Goal: Find specific page/section: Find specific page/section

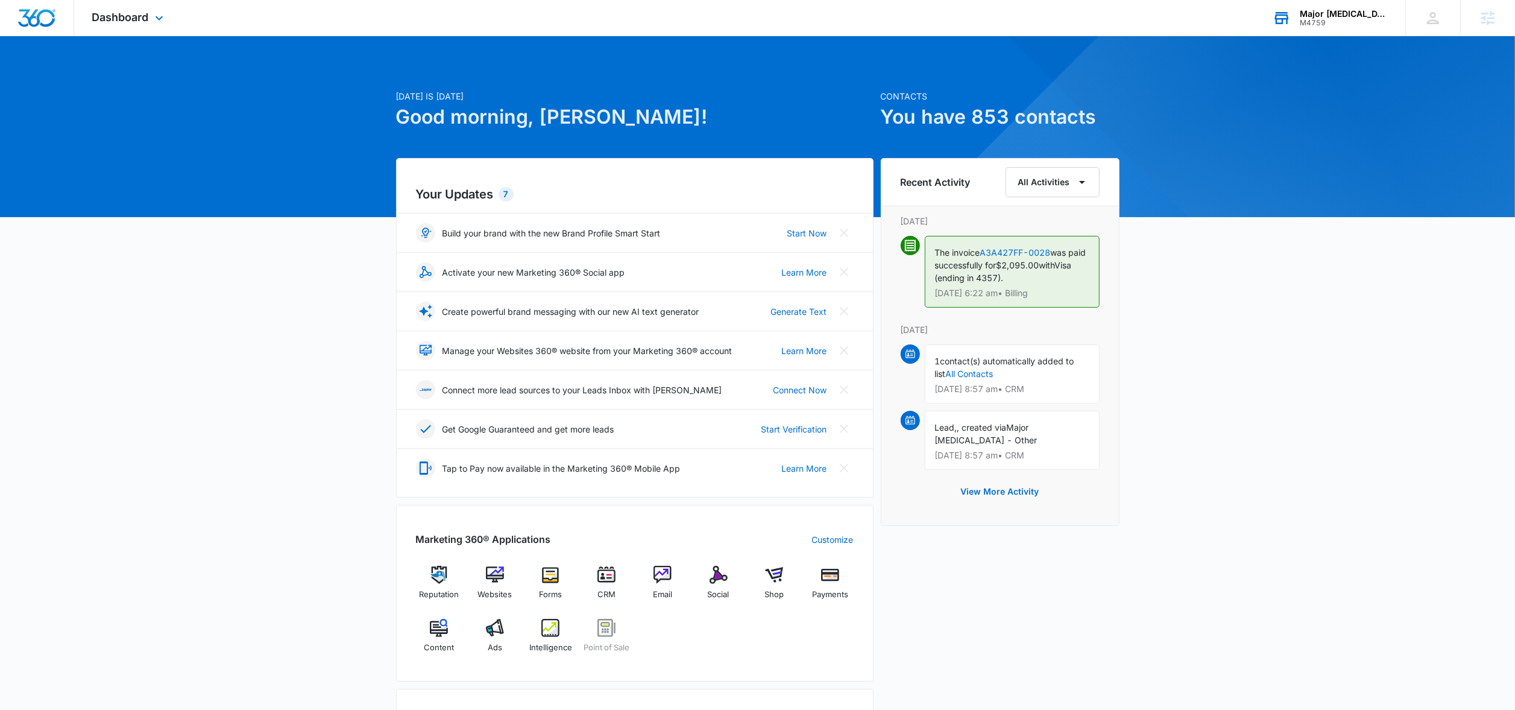
click at [1309, 20] on div "Major [MEDICAL_DATA] M4759 Your Accounts View All" at bounding box center [1330, 18] width 151 height 36
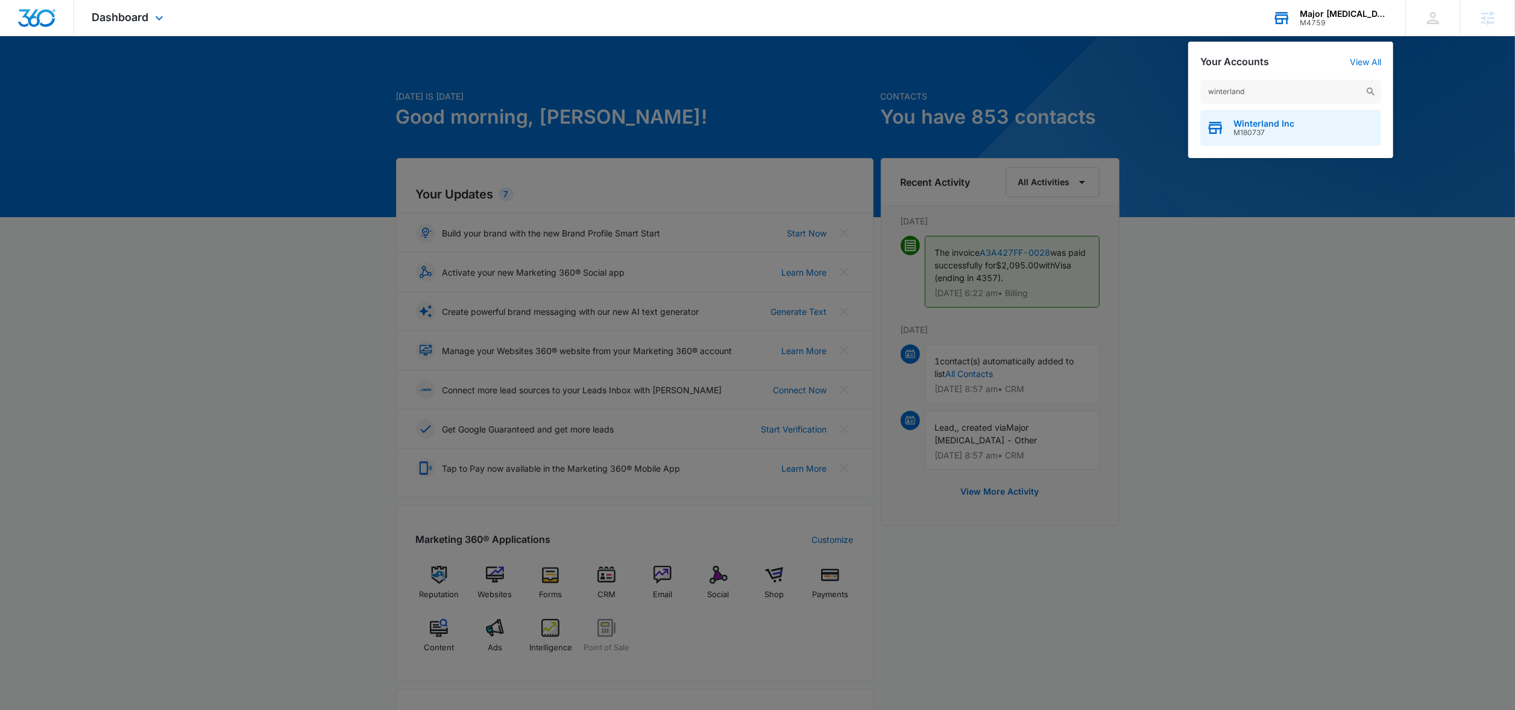
type input "winterland"
click at [1230, 130] on div "Winterland Inc M180737" at bounding box center [1291, 128] width 181 height 36
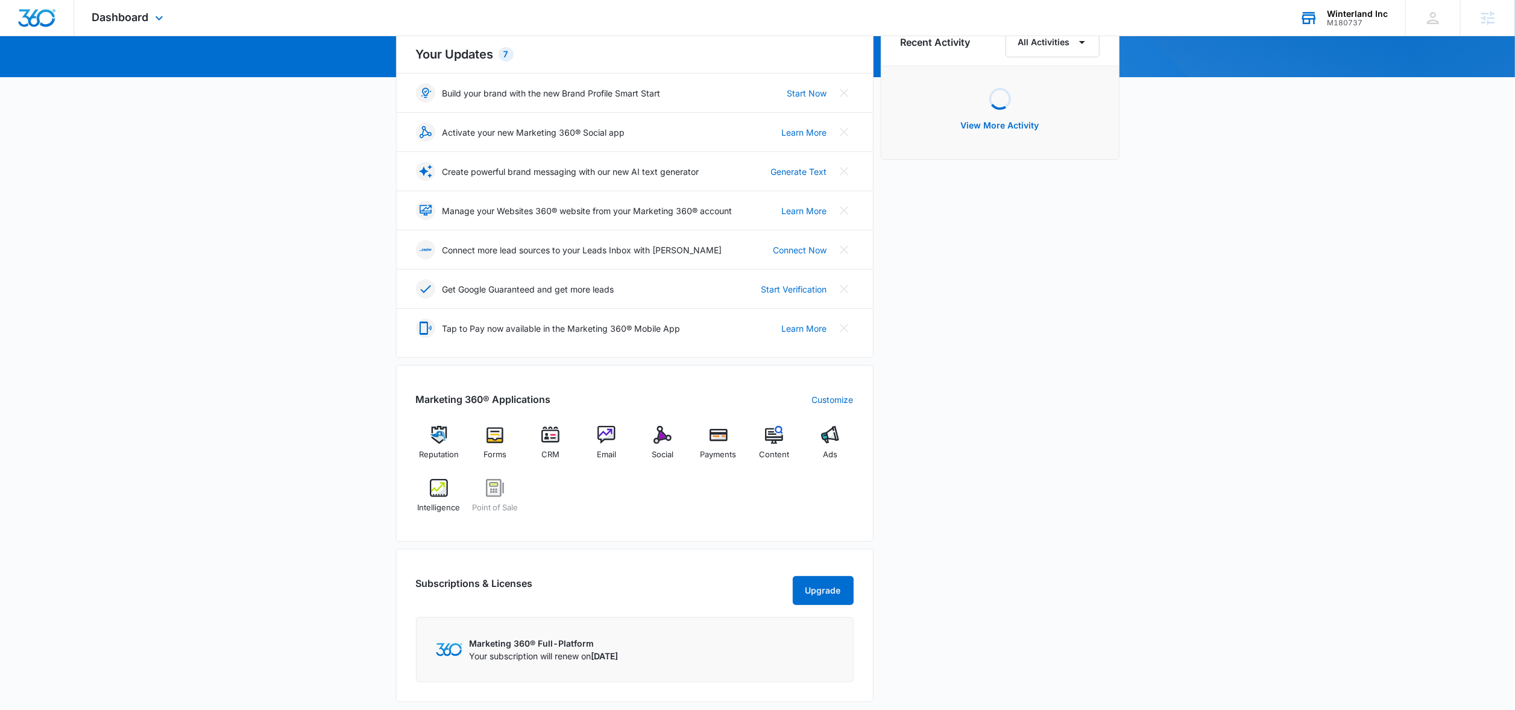
scroll to position [142, 0]
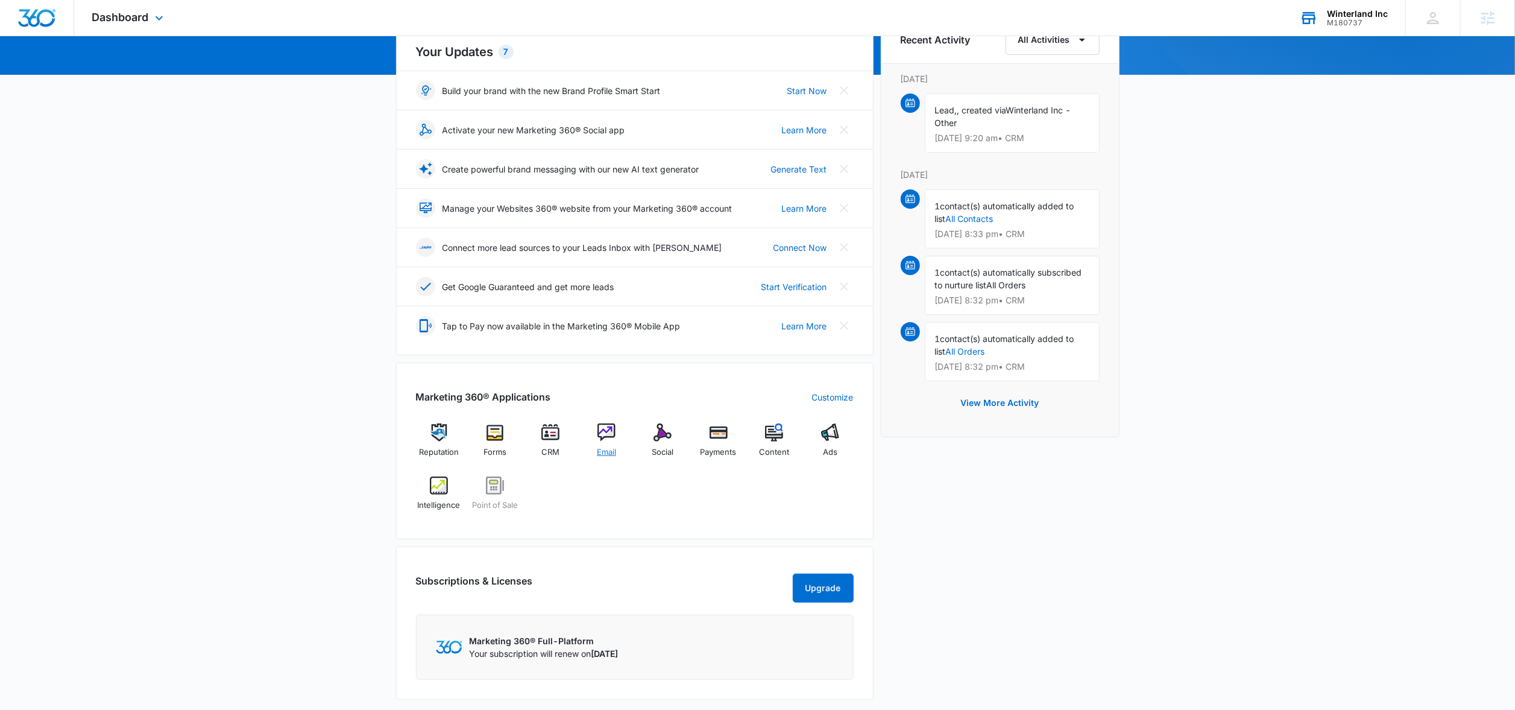
click at [601, 441] on img at bounding box center [607, 432] width 18 height 18
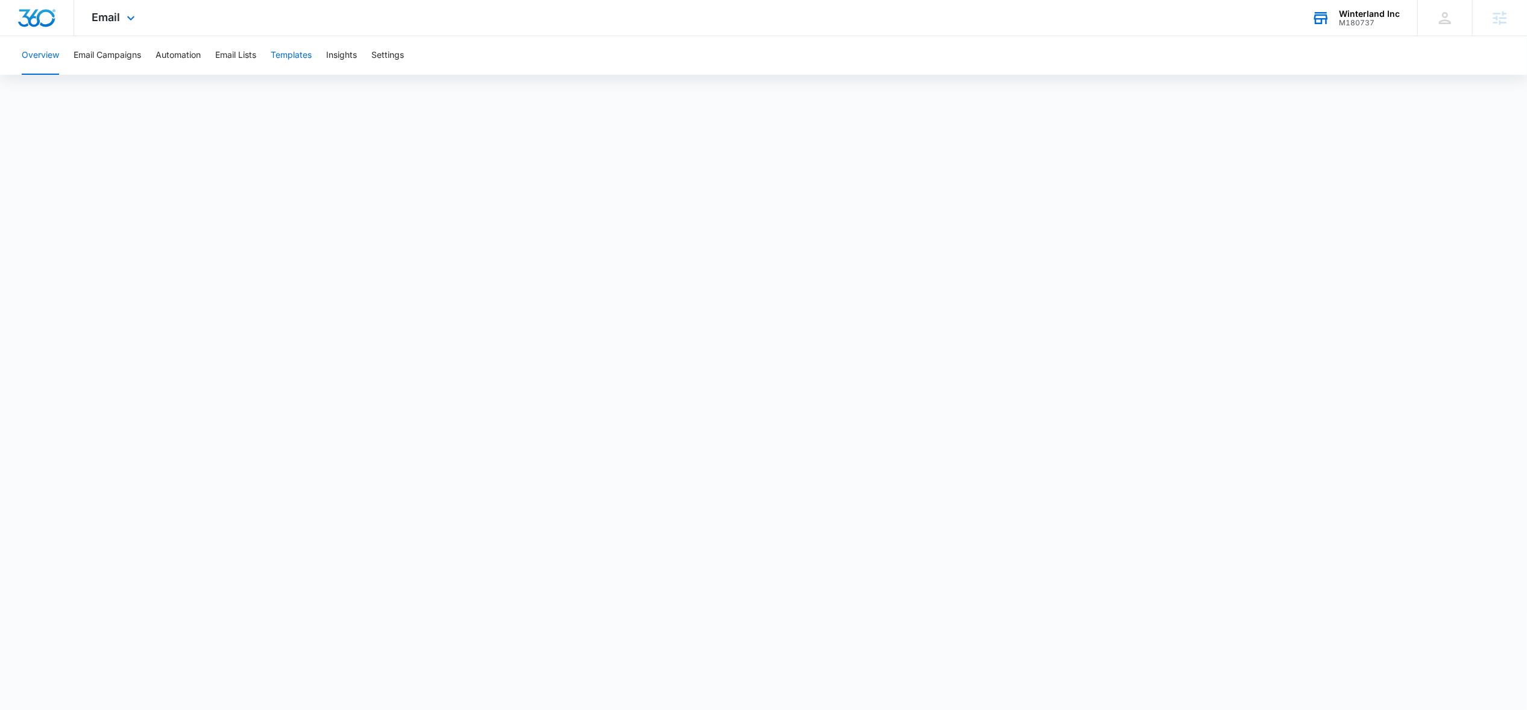
click at [299, 55] on button "Templates" at bounding box center [291, 55] width 41 height 39
click at [128, 52] on button "Email Campaigns" at bounding box center [108, 55] width 68 height 39
click at [113, 16] on span "Email" at bounding box center [106, 17] width 28 height 13
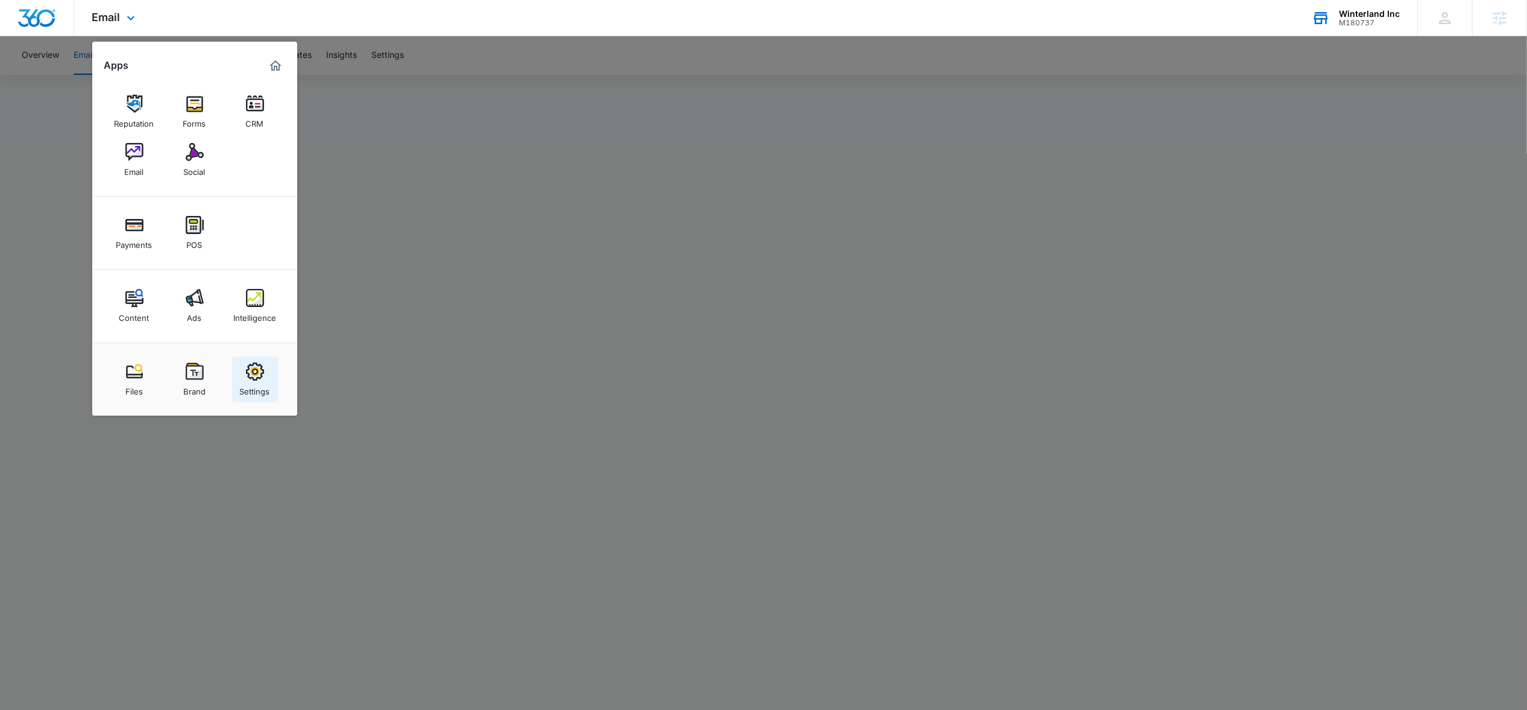
click at [250, 377] on img at bounding box center [255, 371] width 18 height 18
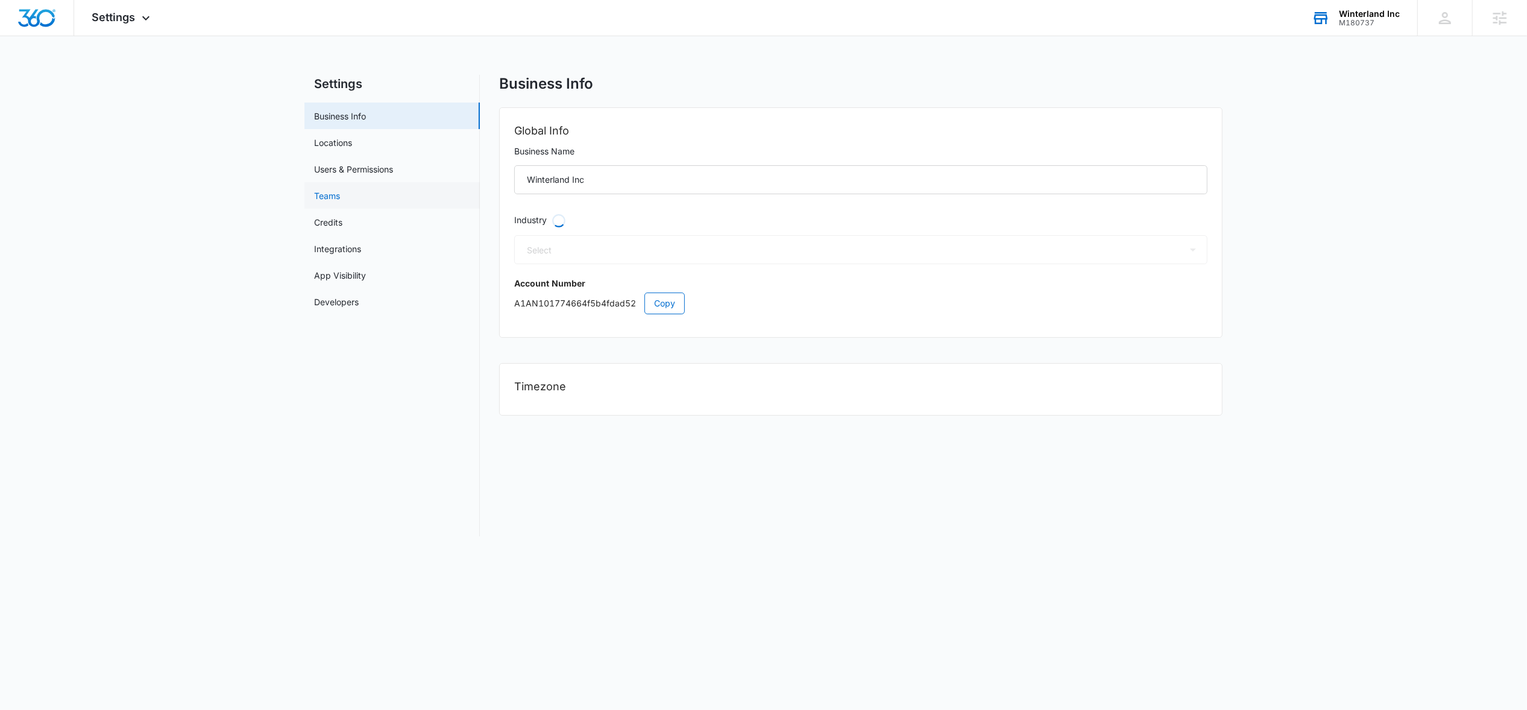
select select "52"
click at [342, 219] on link "Credits" at bounding box center [328, 222] width 28 height 13
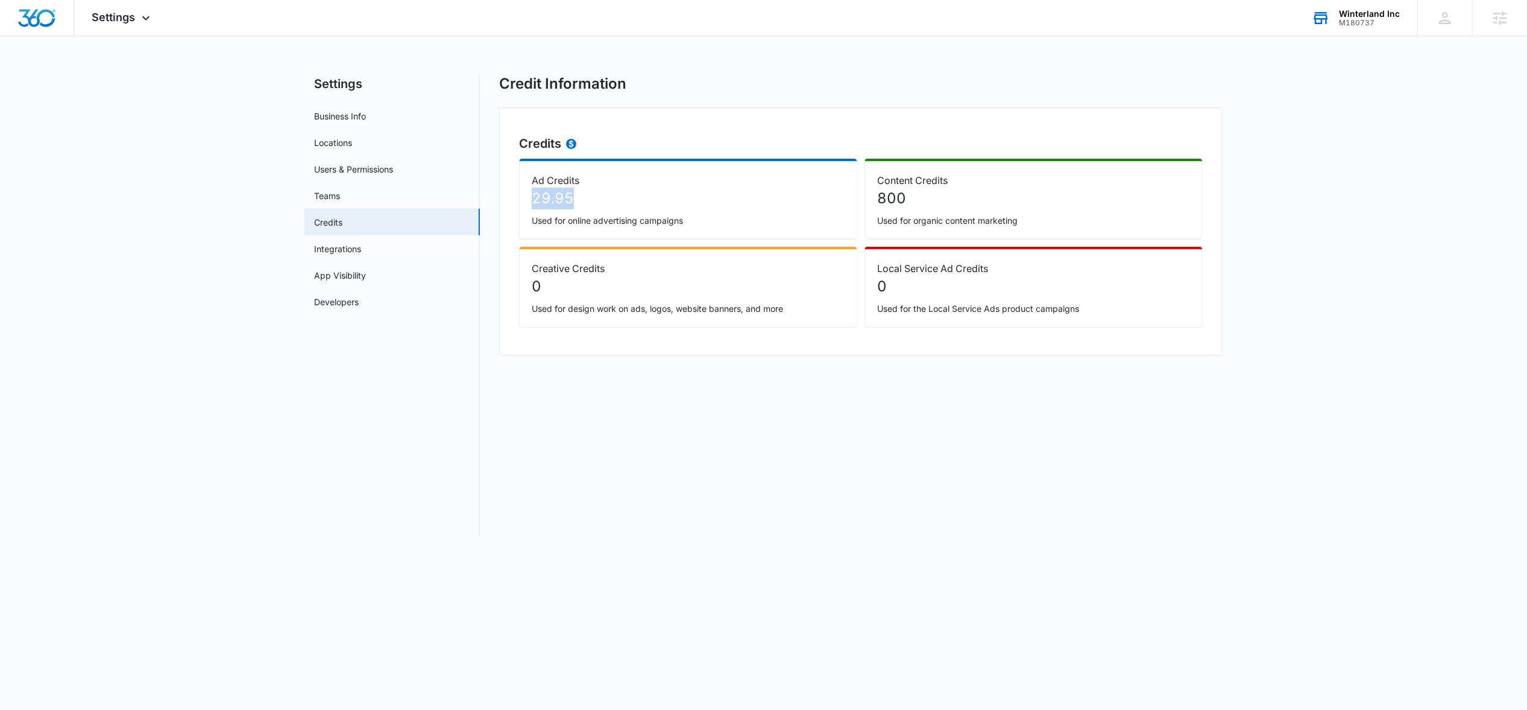
drag, startPoint x: 575, startPoint y: 195, endPoint x: 535, endPoint y: 195, distance: 39.2
type textarea "29.95"
click at [535, 195] on p "29.95" at bounding box center [688, 199] width 313 height 22
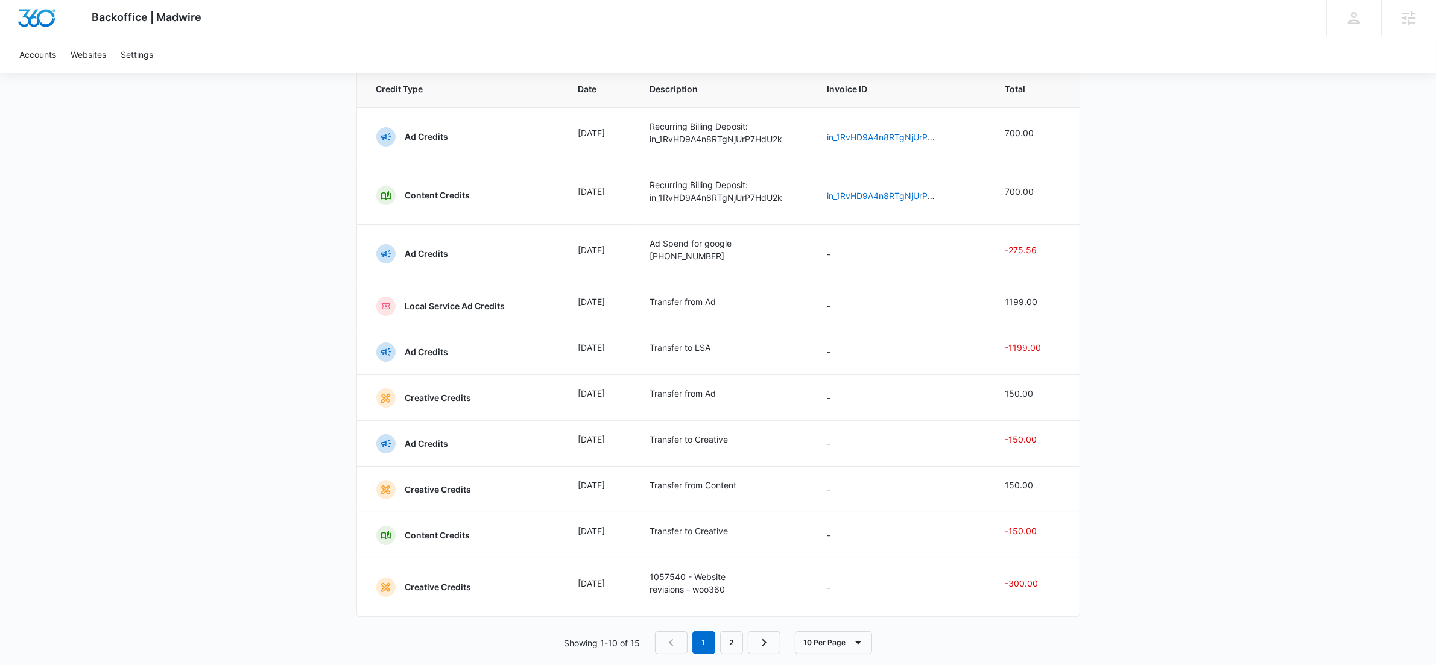
scroll to position [1047, 0]
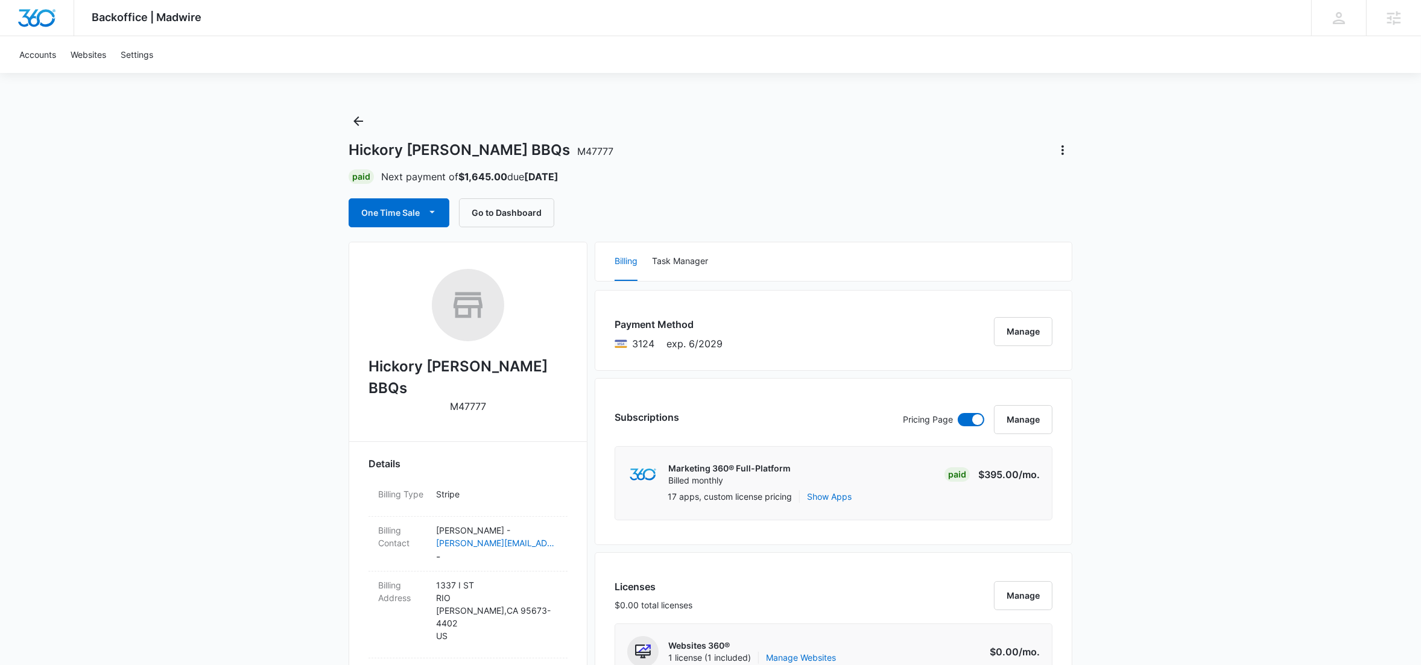
click at [577, 151] on span "M47777" at bounding box center [595, 151] width 36 height 12
type textarea "BBQsM47777"
click at [577, 151] on span "M47777" at bounding box center [595, 151] width 36 height 12
drag, startPoint x: 535, startPoint y: 151, endPoint x: 502, endPoint y: 152, distance: 33.8
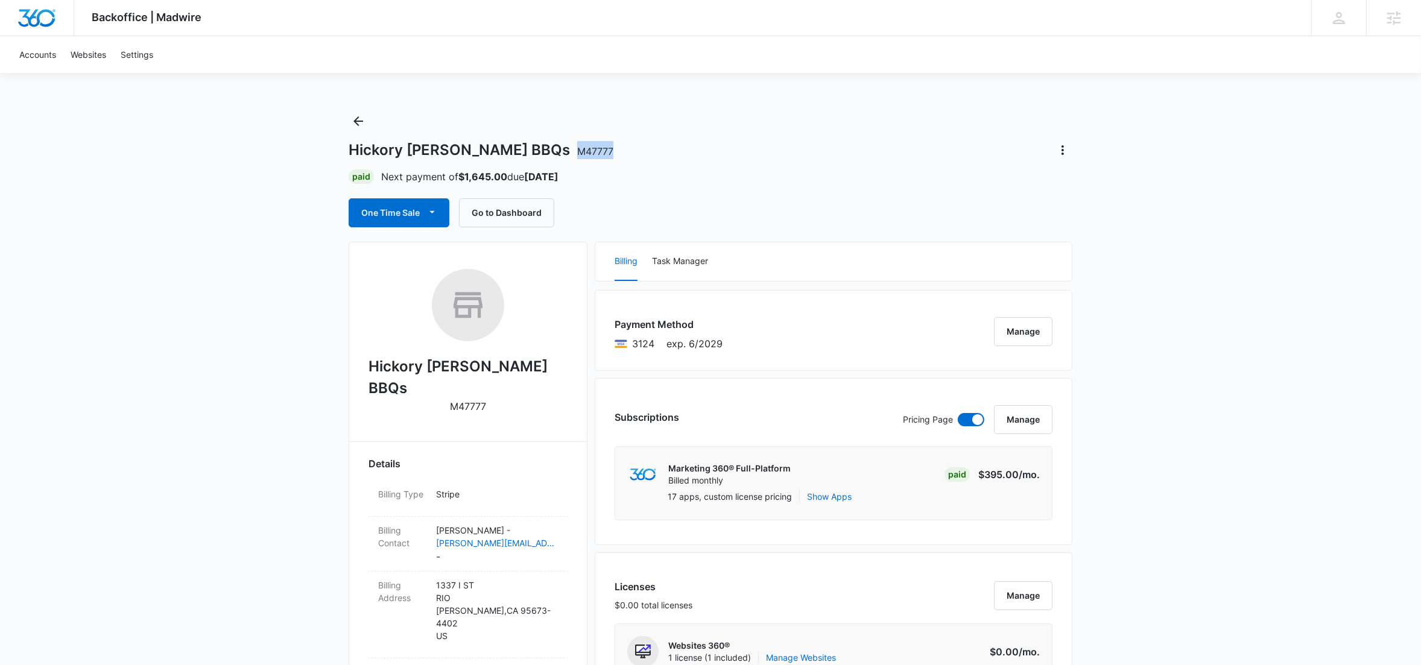
click at [577, 152] on span "M47777" at bounding box center [595, 151] width 36 height 12
copy span "M47777"
drag, startPoint x: 491, startPoint y: 150, endPoint x: 344, endPoint y: 145, distance: 147.2
copy h1 "Hickory Hanks BBQs"
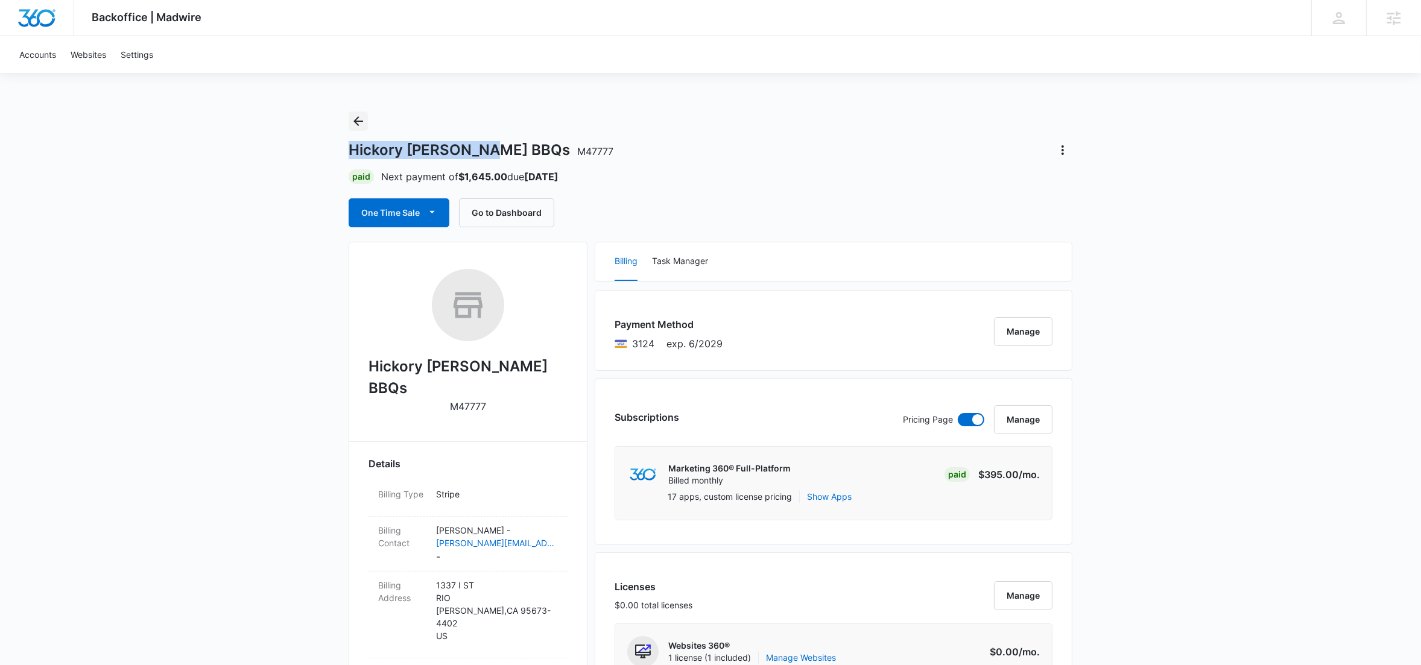
click at [359, 124] on icon "Back" at bounding box center [358, 121] width 14 height 14
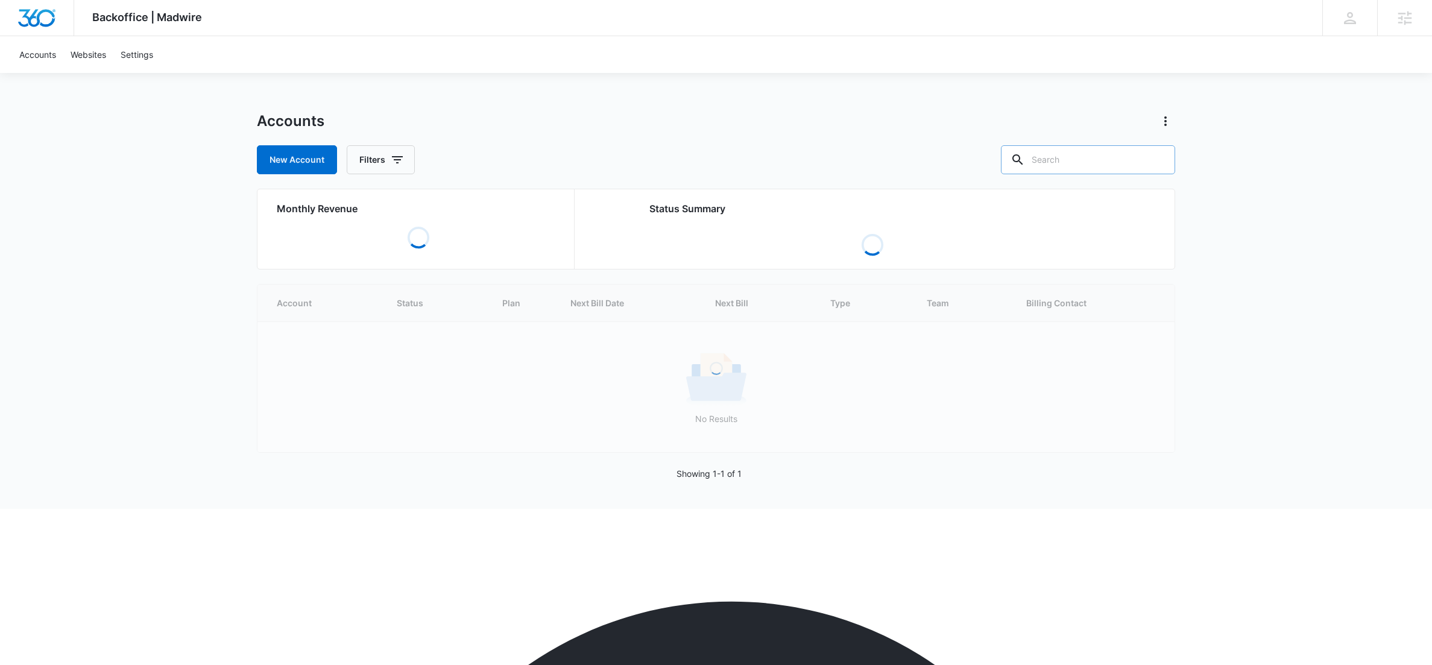
click at [1088, 161] on input "text" at bounding box center [1088, 159] width 174 height 29
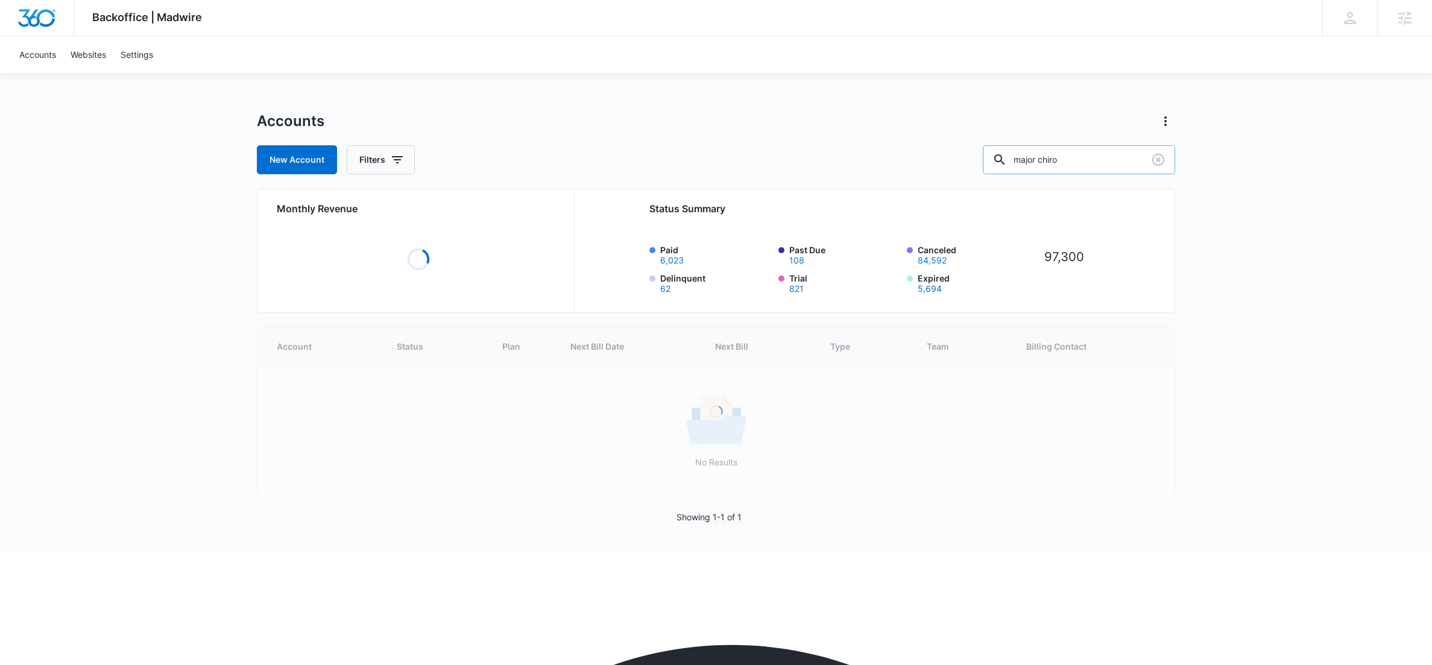
type input "major chiro"
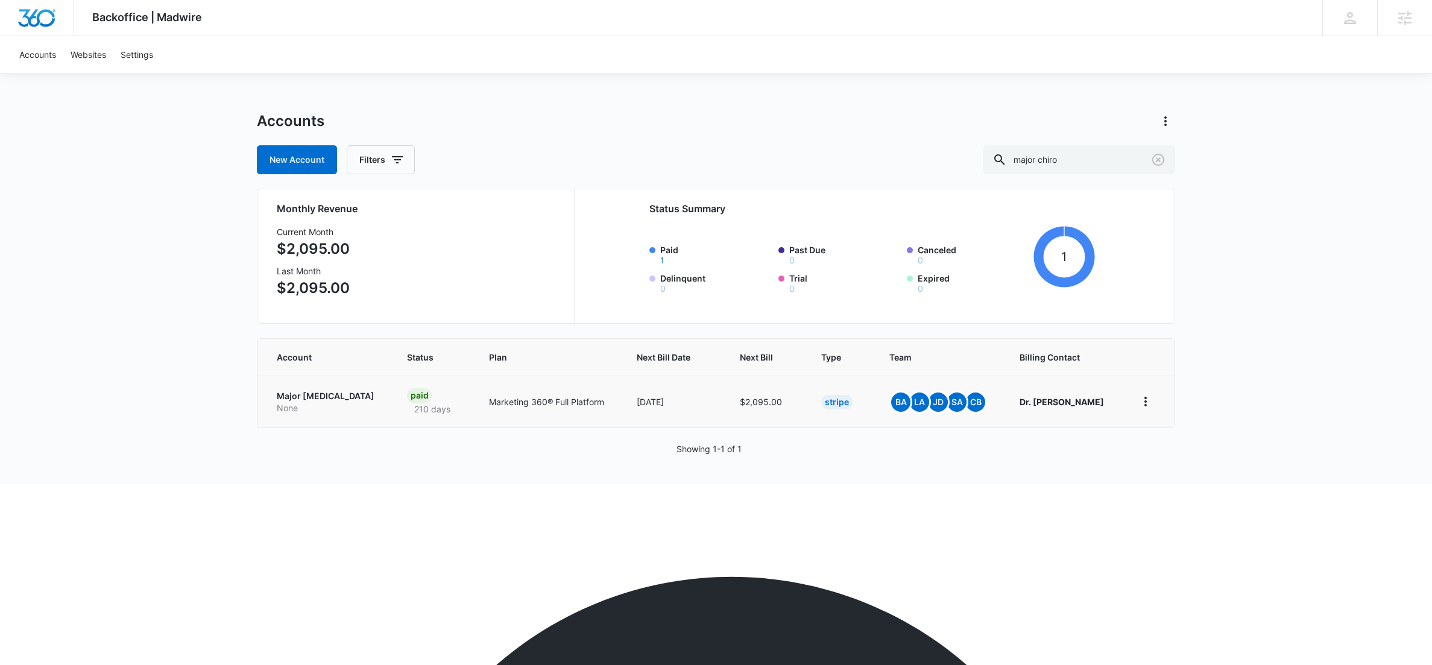
click at [304, 399] on p "Major [MEDICAL_DATA]" at bounding box center [327, 396] width 101 height 12
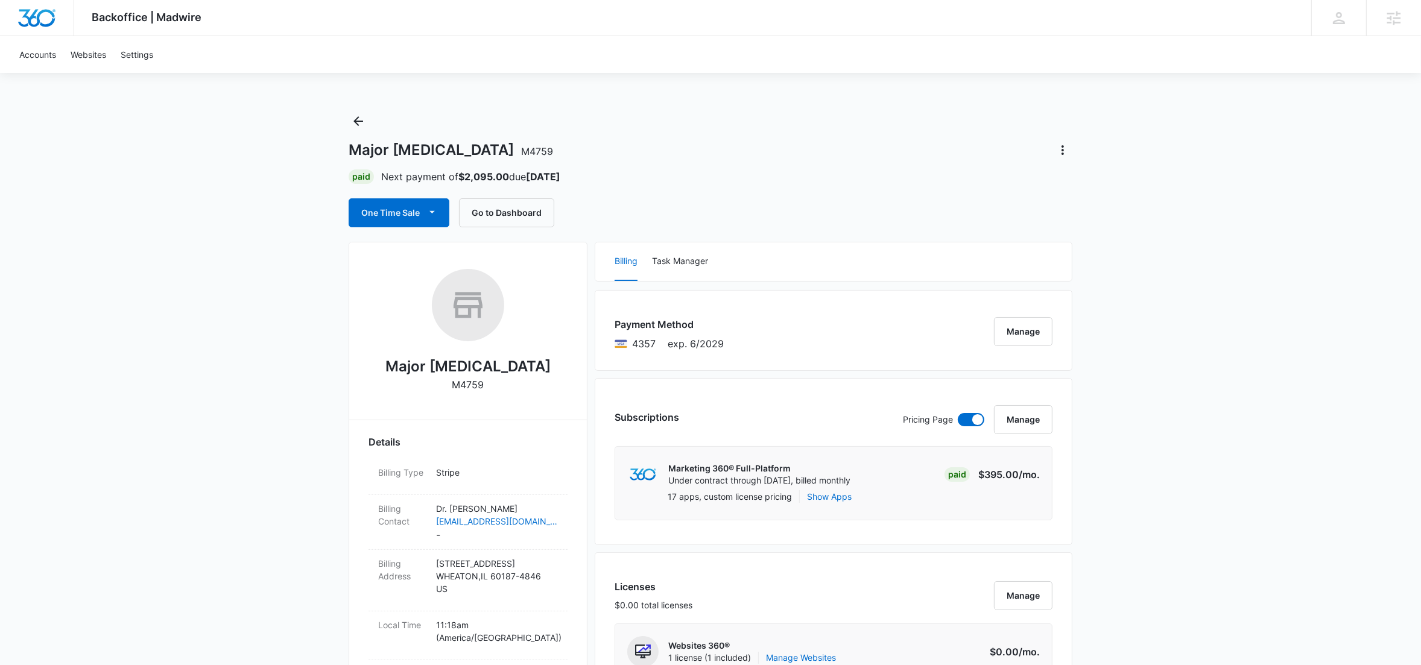
click at [521, 153] on span "M4759" at bounding box center [537, 151] width 32 height 12
click at [534, 150] on div "Major Chiropractic M4759" at bounding box center [711, 149] width 724 height 19
drag, startPoint x: 521, startPoint y: 152, endPoint x: 493, endPoint y: 152, distance: 28.3
click at [493, 152] on div "Major Chiropractic M4759" at bounding box center [711, 149] width 724 height 19
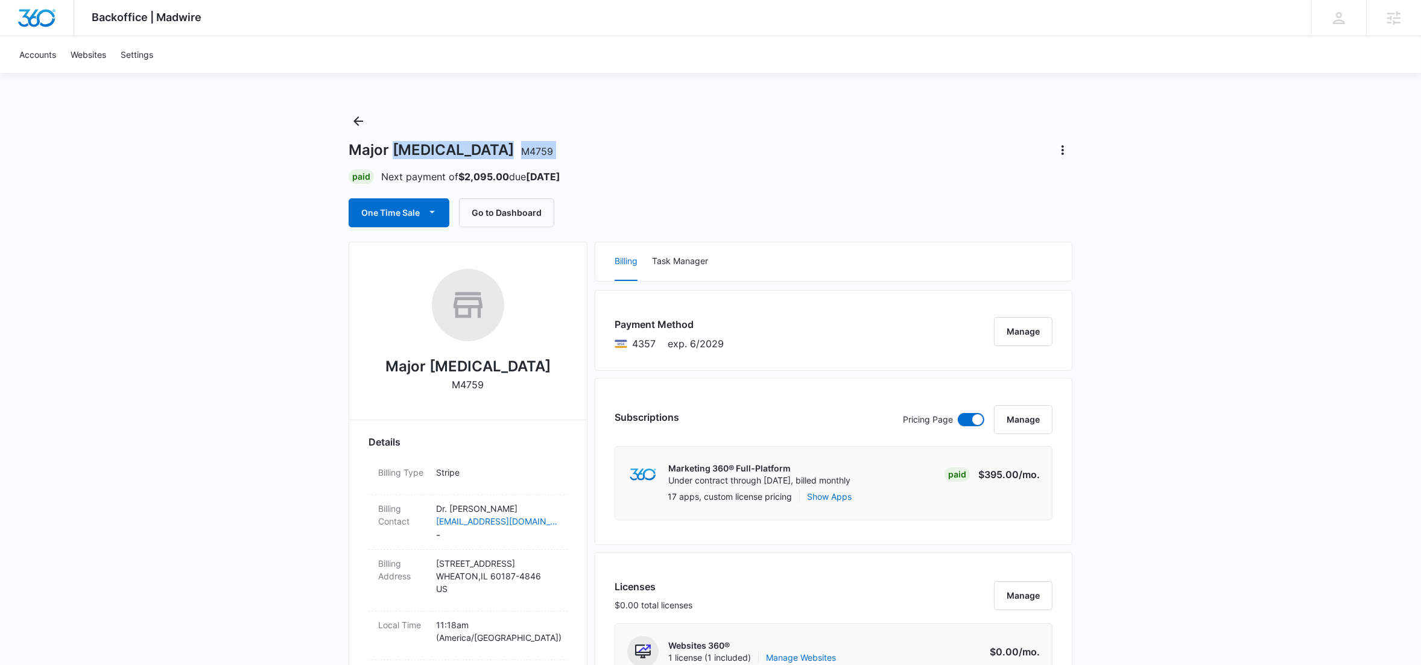
click at [482, 154] on h1 "Major Chiropractic M4759" at bounding box center [451, 150] width 204 height 18
drag, startPoint x: 487, startPoint y: 153, endPoint x: 518, endPoint y: 151, distance: 30.8
click at [518, 151] on div "Major Chiropractic M4759" at bounding box center [711, 149] width 724 height 19
copy span "M4759"
